Goal: Leave review/rating: Share an evaluation or opinion about a product, service, or content

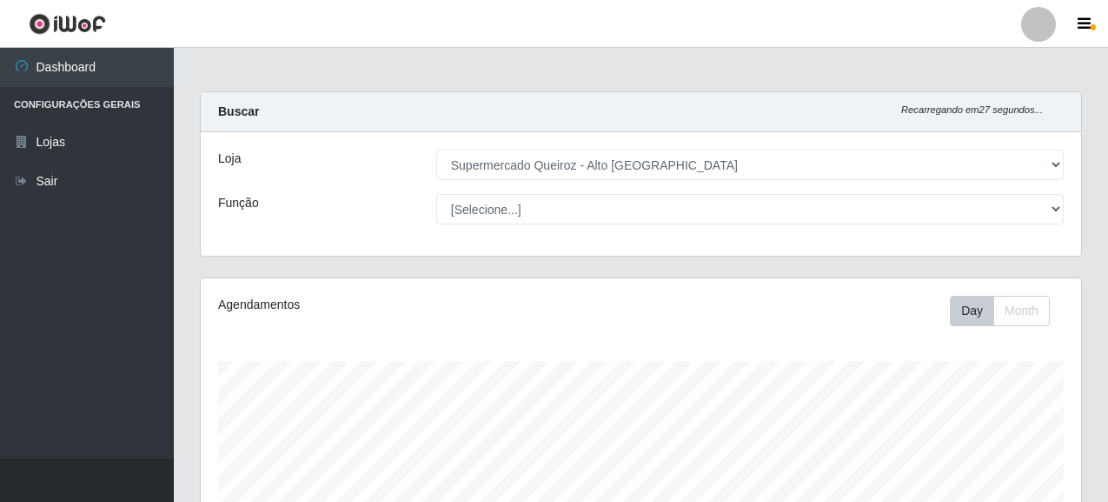
select select "496"
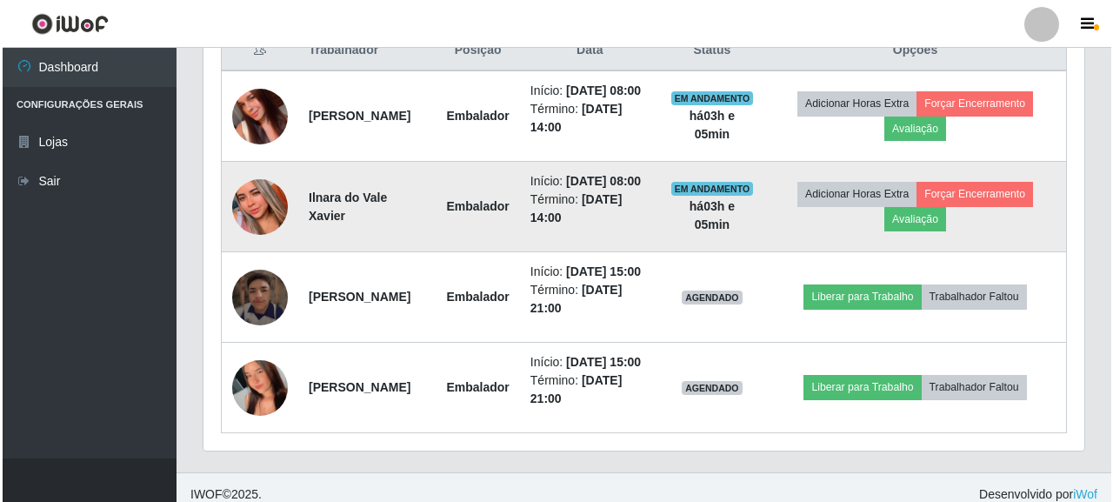
scroll to position [361, 880]
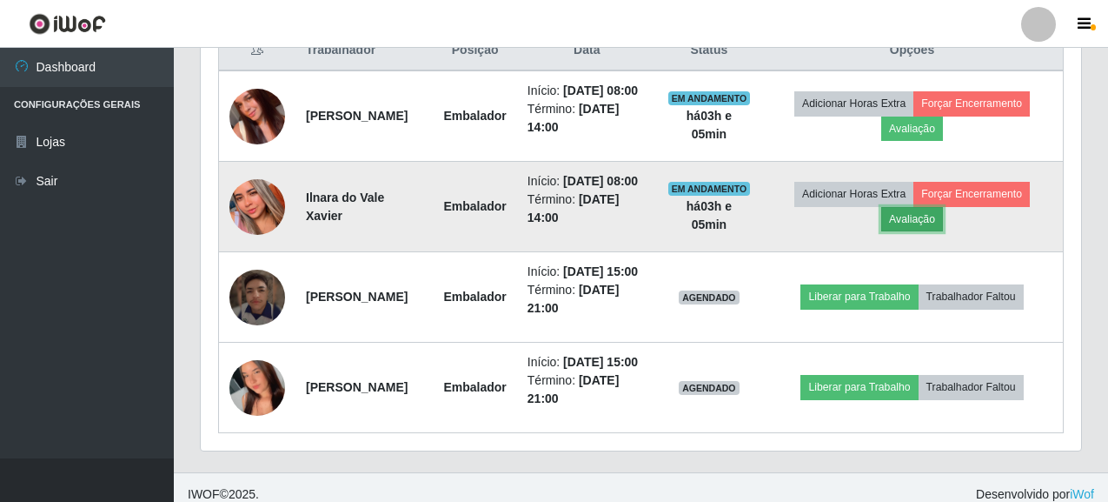
click at [943, 231] on button "Avaliação" at bounding box center [912, 219] width 62 height 24
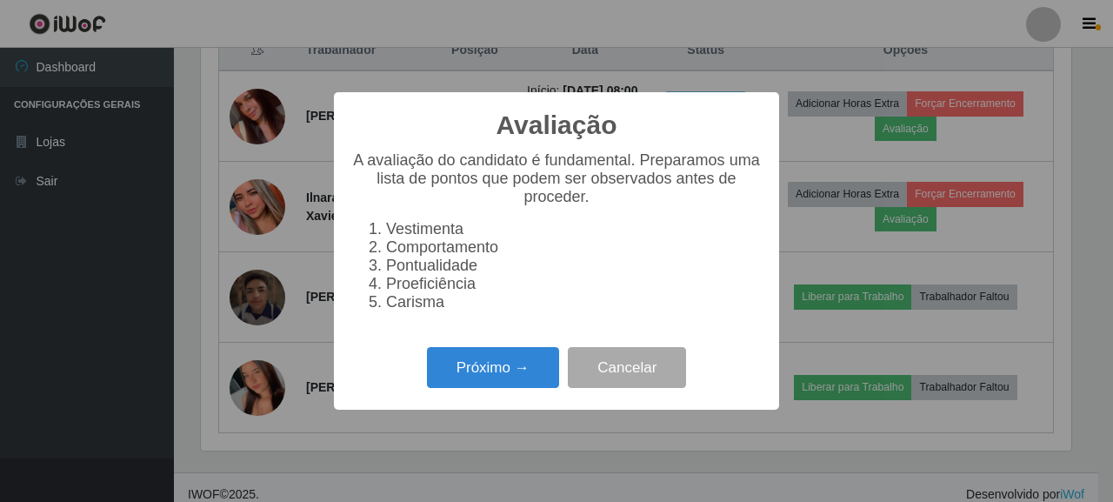
scroll to position [361, 870]
click at [510, 369] on button "Próximo →" at bounding box center [493, 367] width 132 height 41
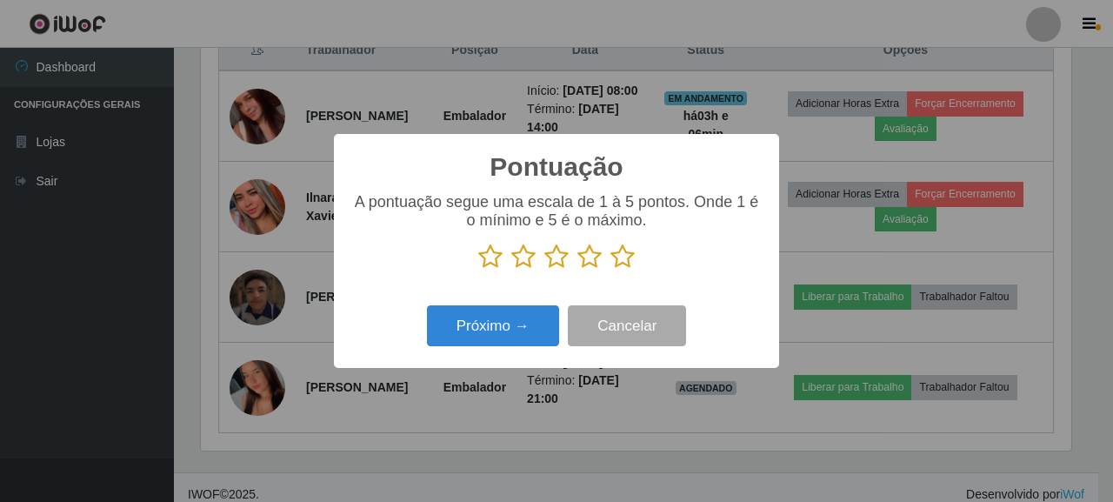
click at [565, 254] on icon at bounding box center [556, 256] width 24 height 26
click at [544, 269] on input "radio" at bounding box center [544, 269] width 0 height 0
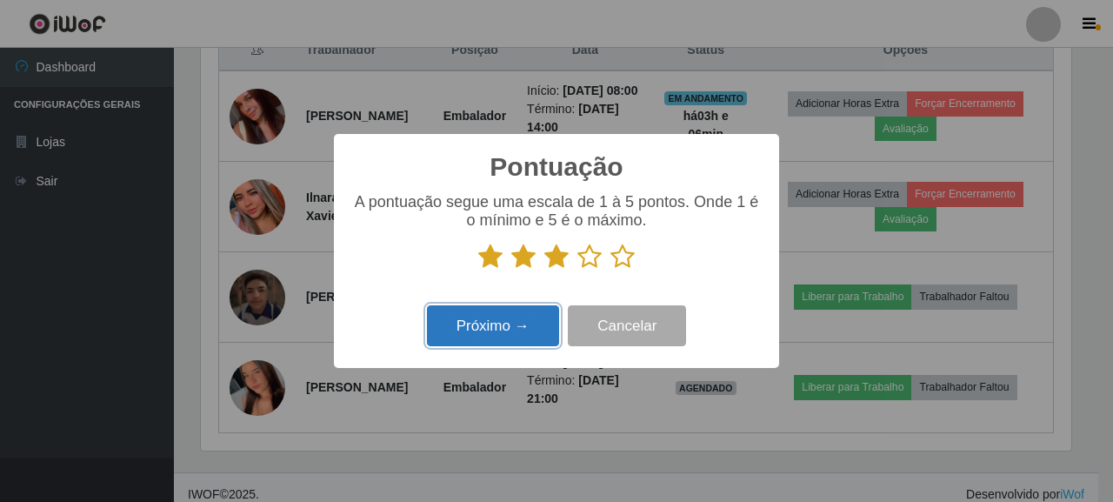
click at [526, 323] on button "Próximo →" at bounding box center [493, 325] width 132 height 41
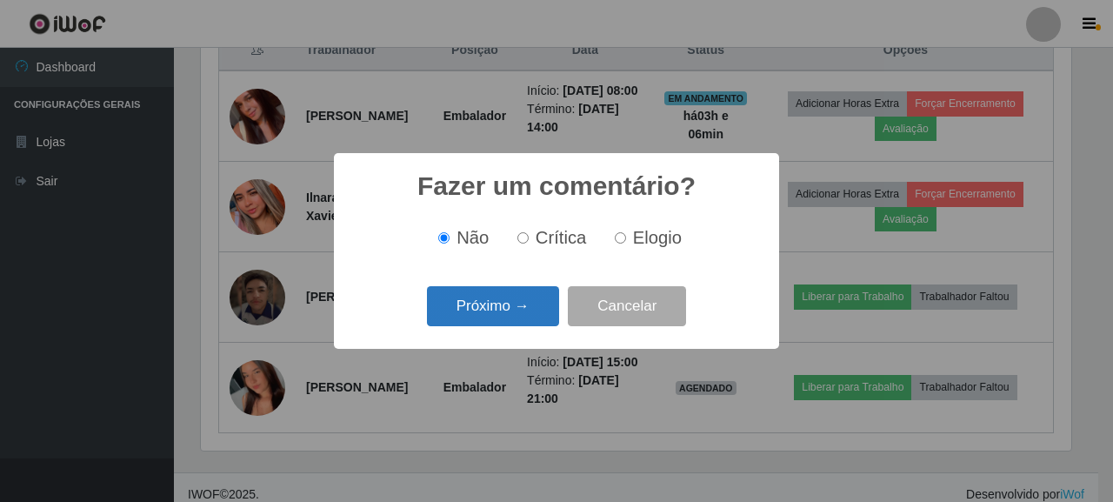
click at [521, 303] on button "Próximo →" at bounding box center [493, 306] width 132 height 41
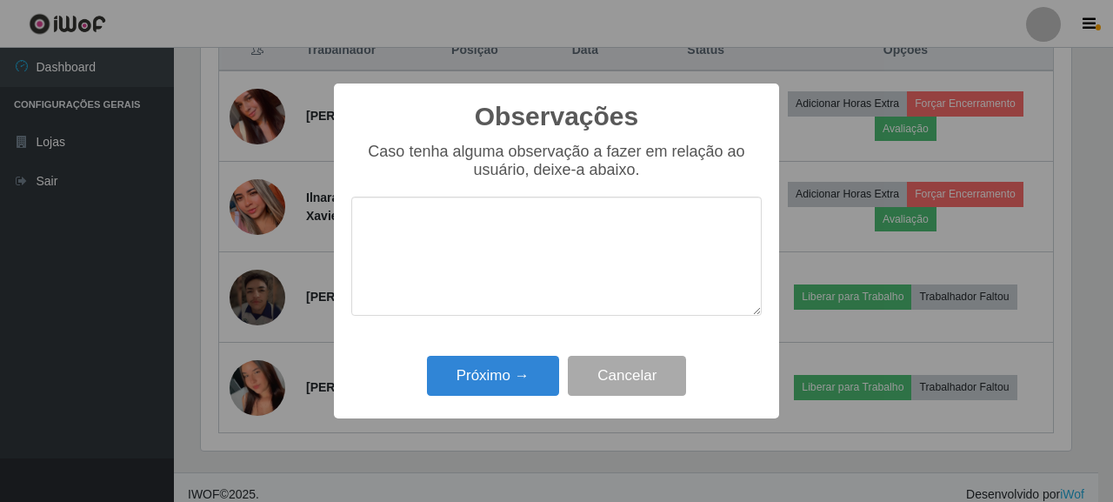
click at [494, 226] on textarea at bounding box center [556, 255] width 410 height 119
type textarea "v"
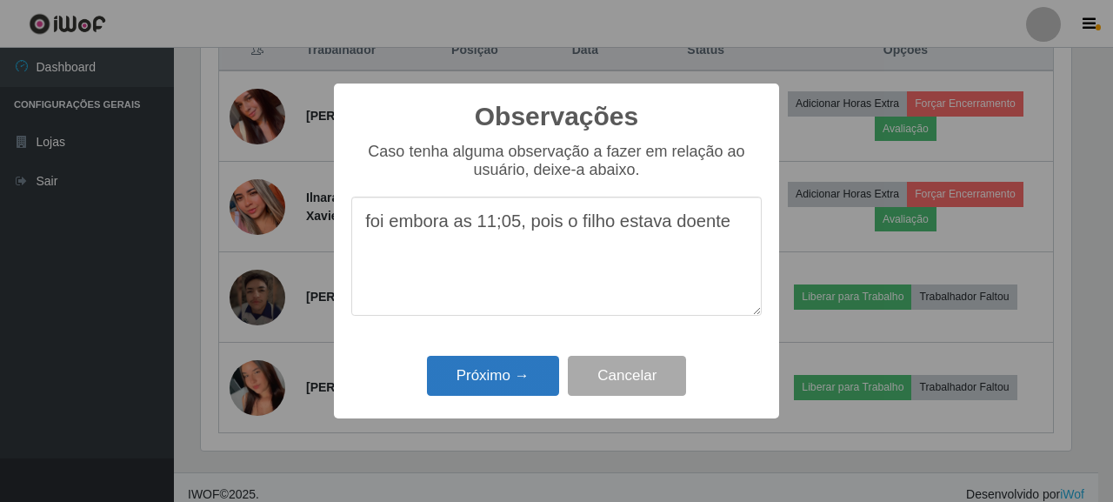
type textarea "foi embora as 11;05, pois o filho estava doente"
click at [513, 376] on button "Próximo →" at bounding box center [493, 375] width 132 height 41
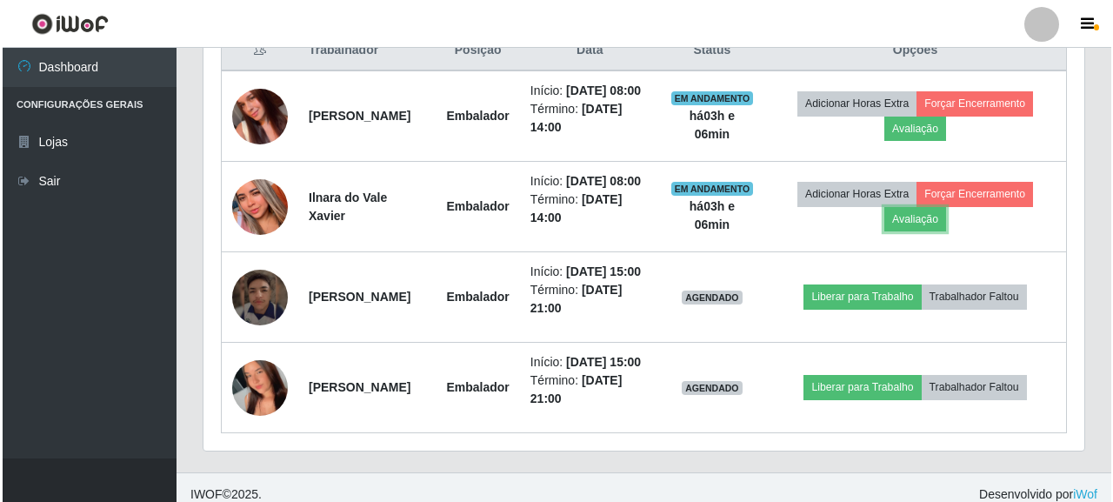
scroll to position [361, 880]
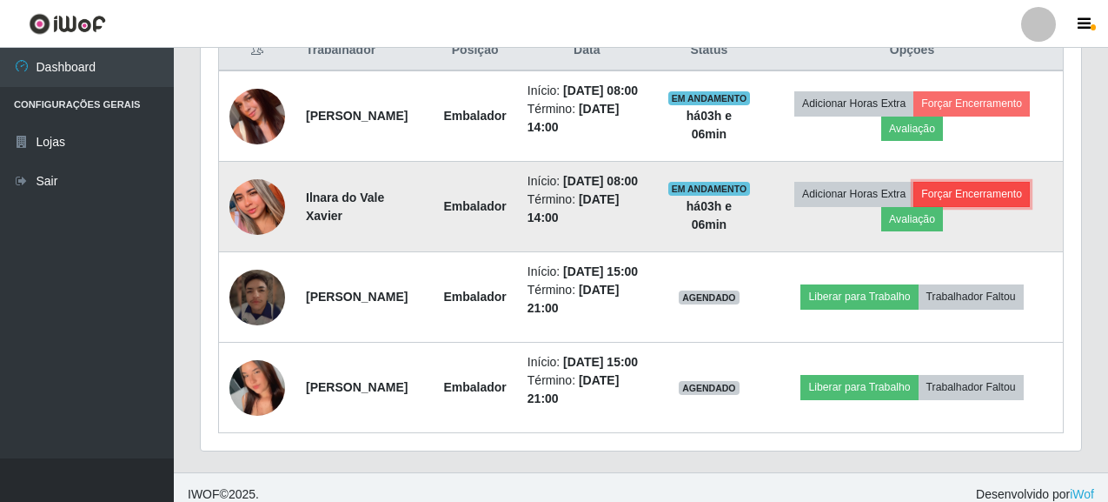
click at [913, 206] on button "Forçar Encerramento" at bounding box center [971, 194] width 116 height 24
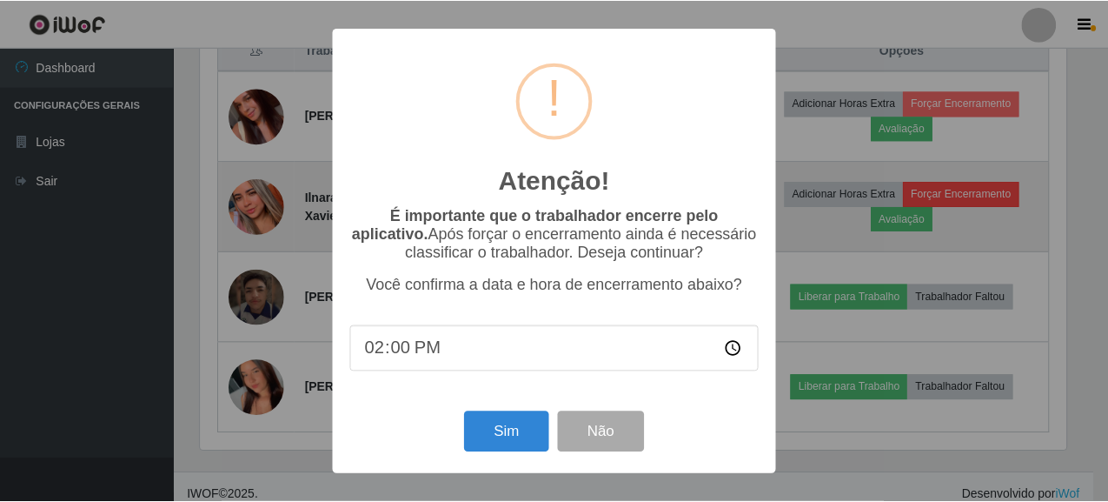
scroll to position [361, 870]
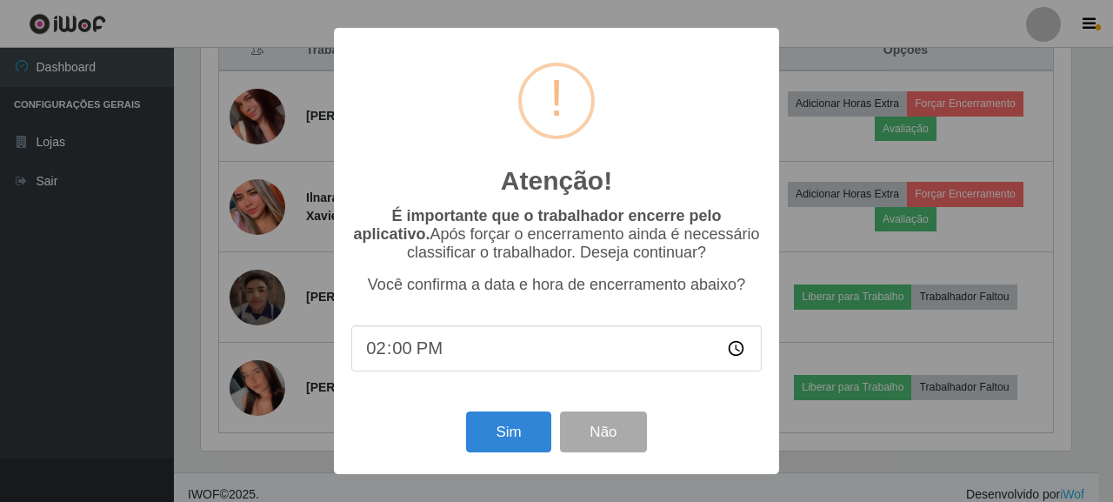
click at [382, 362] on input "14:00" at bounding box center [556, 348] width 410 height 46
type input "11:06"
type input "11:05"
click at [508, 440] on button "Sim" at bounding box center [508, 431] width 84 height 41
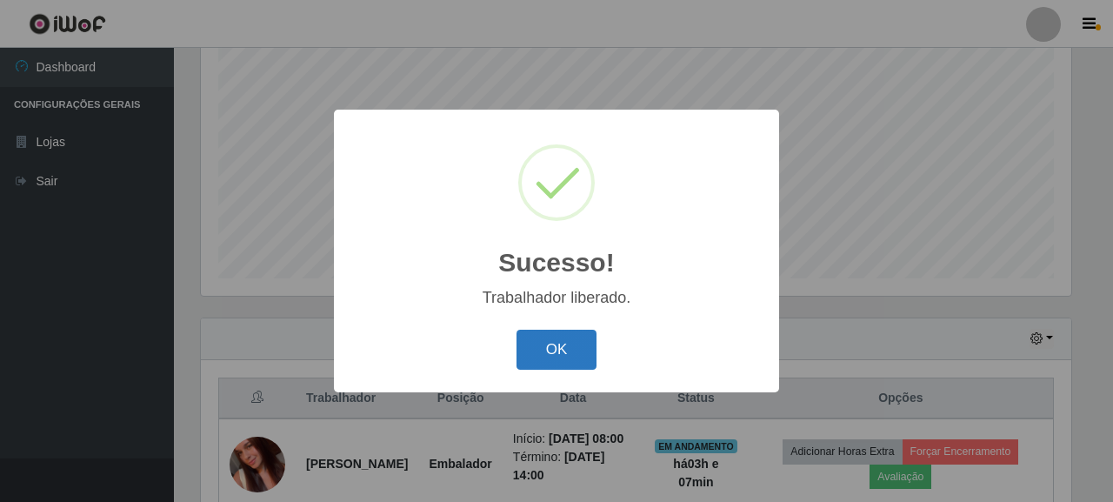
click at [575, 341] on button "OK" at bounding box center [556, 349] width 81 height 41
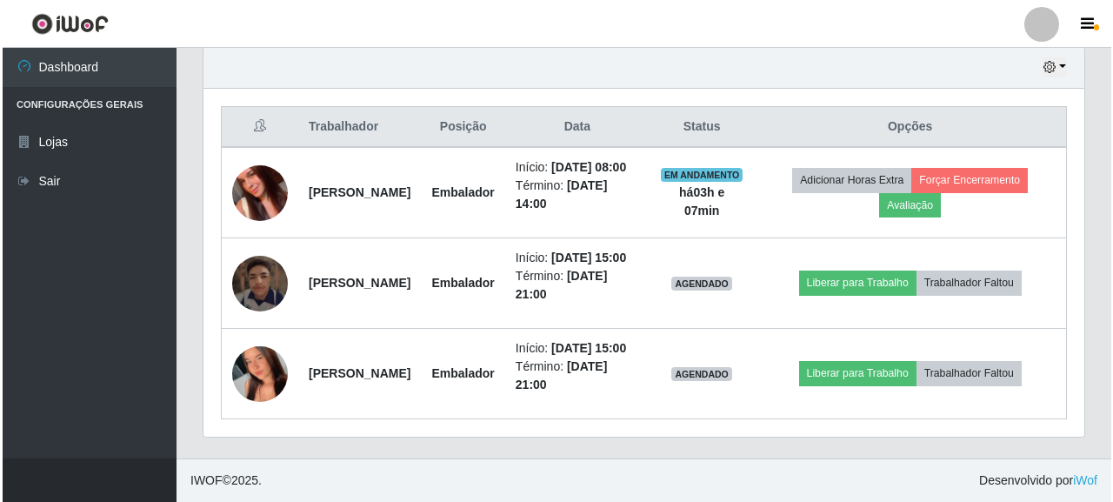
scroll to position [669, 0]
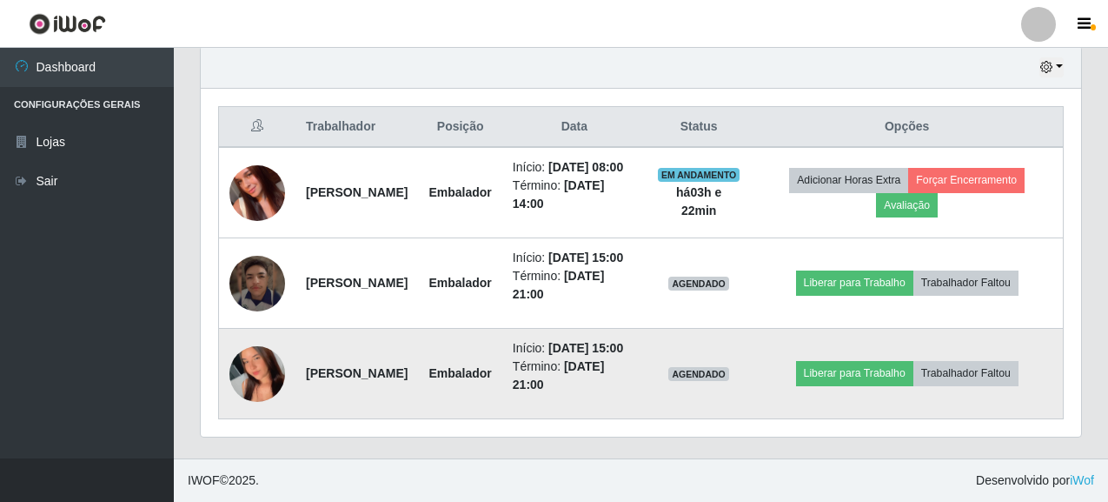
click at [242, 352] on img at bounding box center [257, 373] width 56 height 124
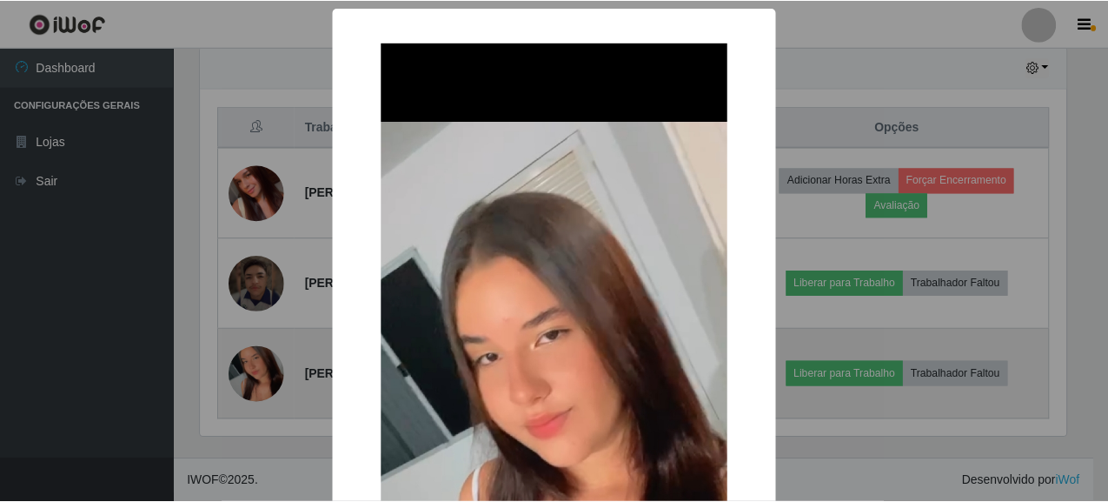
scroll to position [361, 870]
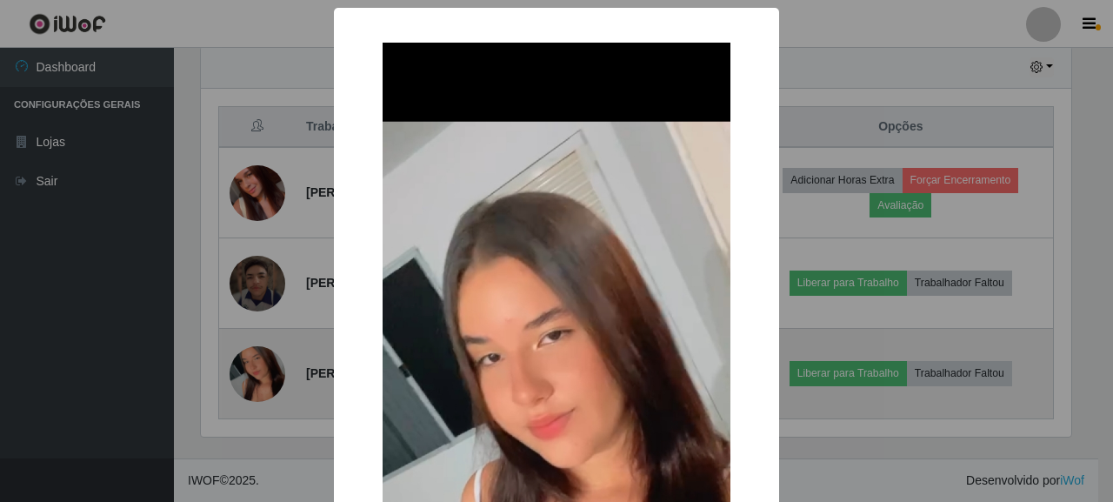
click at [242, 352] on div "× OK Cancel" at bounding box center [556, 251] width 1113 height 502
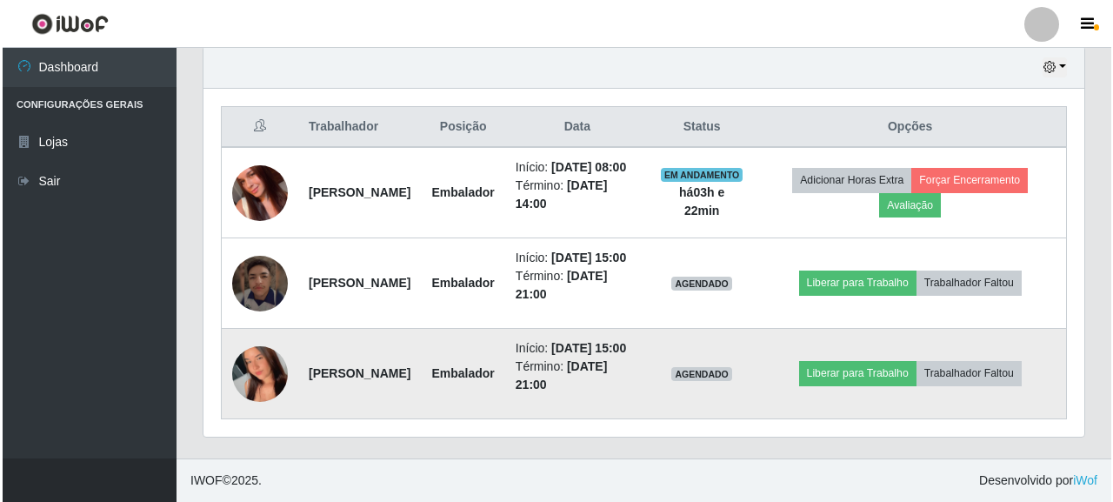
scroll to position [361, 880]
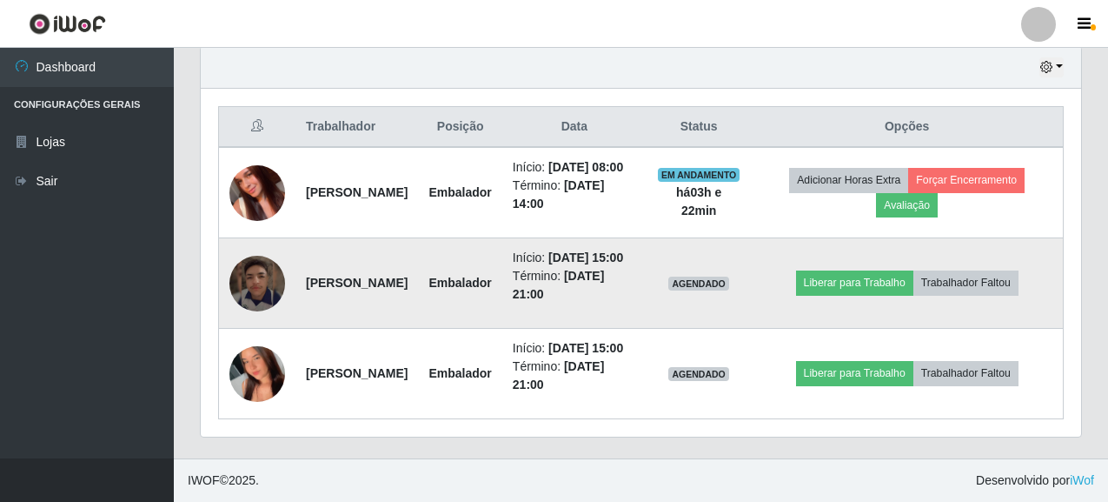
click at [250, 256] on img at bounding box center [257, 284] width 56 height 56
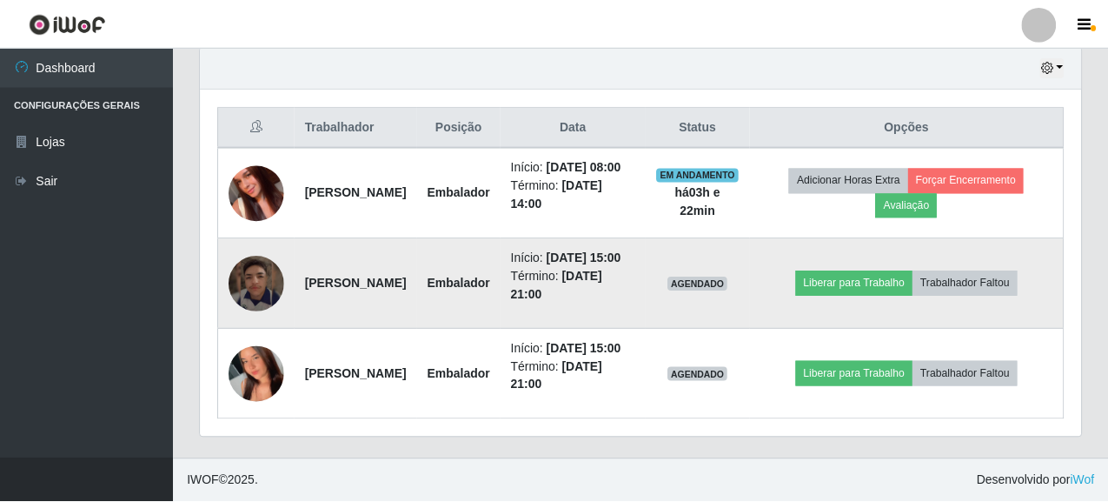
scroll to position [361, 870]
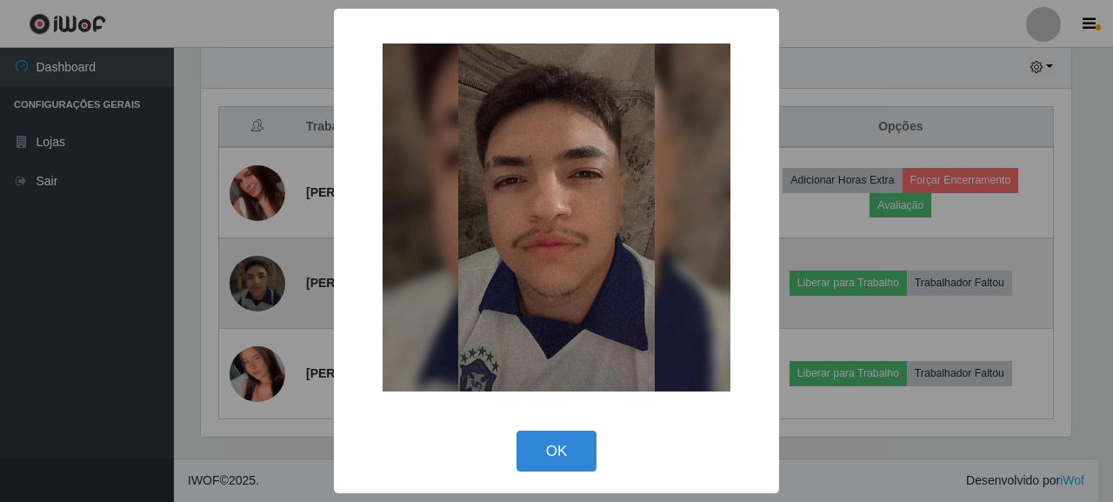
click at [250, 248] on div "× OK Cancel" at bounding box center [556, 251] width 1113 height 502
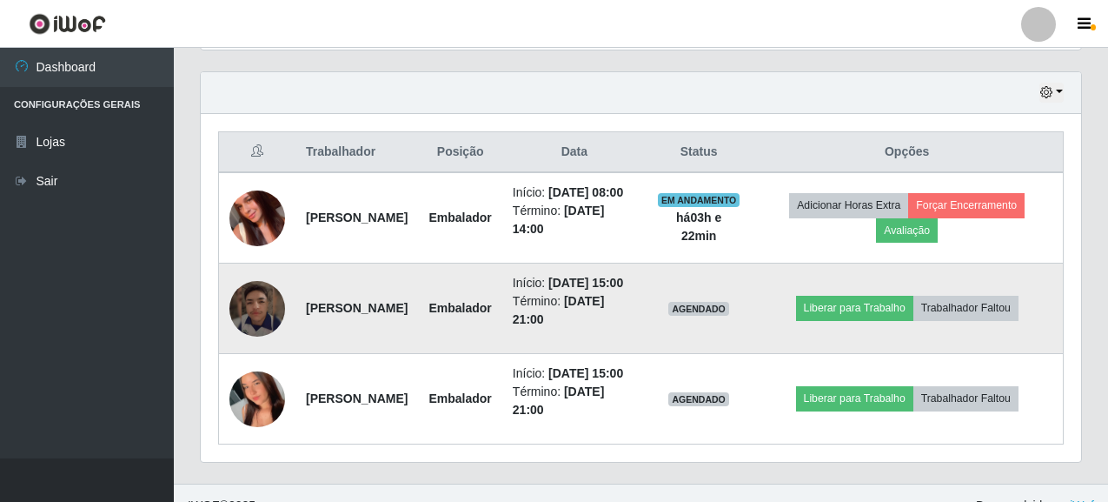
scroll to position [495, 0]
